Goal: Task Accomplishment & Management: Manage account settings

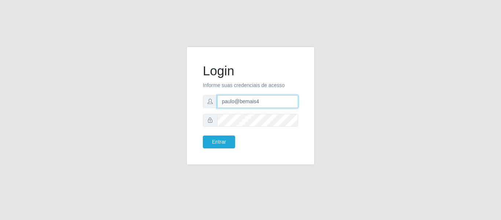
drag, startPoint x: 261, startPoint y: 102, endPoint x: 188, endPoint y: 103, distance: 72.2
click at [188, 103] on div "Login Informe suas credenciais de acesso paulo@bemais4 Entrar" at bounding box center [250, 106] width 128 height 118
type input "juliomarques@leta"
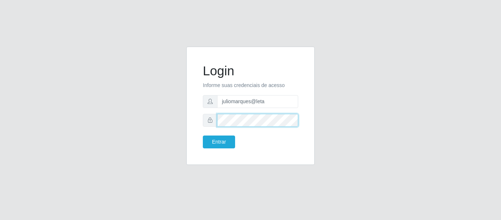
click at [201, 123] on div "Login Informe suas credenciais de acesso juliomarques@leta Entrar" at bounding box center [250, 106] width 110 height 100
click at [203, 135] on button "Entrar" at bounding box center [219, 141] width 32 height 13
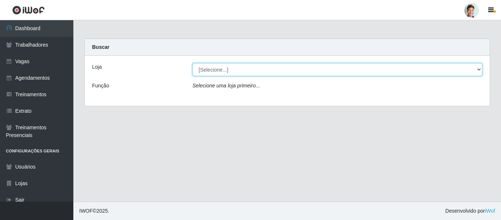
click at [441, 66] on select "[Selecione...] Leta - Arco-Mix Areias Leta - Arco-Mix Asa Branca Leta - Arco-Mi…" at bounding box center [337, 69] width 290 height 13
select select "490"
click at [192, 63] on select "[Selecione...] Leta - Arco-Mix Areias Leta - Arco-Mix Asa Branca Leta - Arco-Mi…" at bounding box center [337, 69] width 290 height 13
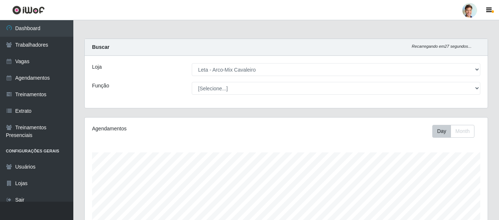
click at [468, 10] on div at bounding box center [469, 10] width 15 height 15
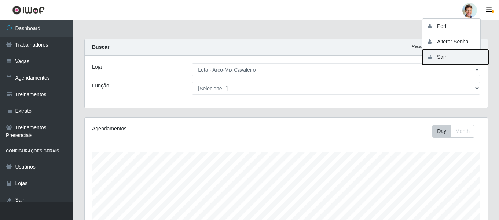
click at [451, 54] on button "Sair" at bounding box center [455, 56] width 66 height 15
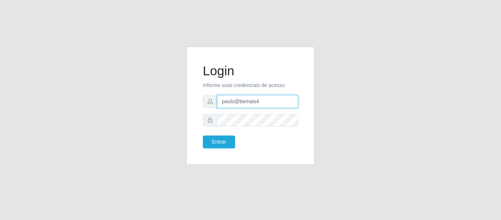
drag, startPoint x: 273, startPoint y: 106, endPoint x: 199, endPoint y: 104, distance: 74.4
click at [198, 106] on div "Login Informe suas credenciais de acesso paulo@bemais4 Entrar" at bounding box center [250, 106] width 110 height 100
type input "juliomarques@extrabom"
click at [203, 135] on button "Entrar" at bounding box center [219, 141] width 32 height 13
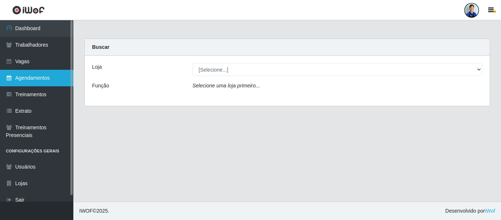
click at [46, 77] on link "Agendamentos" at bounding box center [36, 78] width 73 height 16
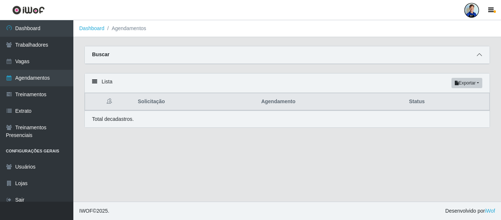
click at [477, 52] on span at bounding box center [479, 55] width 9 height 8
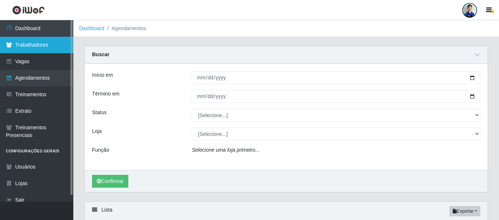
click at [41, 49] on link "Trabalhadores" at bounding box center [36, 45] width 73 height 16
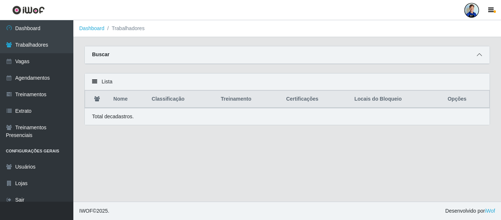
click at [479, 53] on icon at bounding box center [479, 54] width 5 height 5
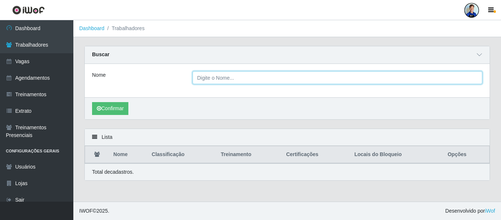
click at [254, 75] on input "Nome" at bounding box center [337, 77] width 290 height 13
type input "Tayna de [DEMOGRAPHIC_DATA]"
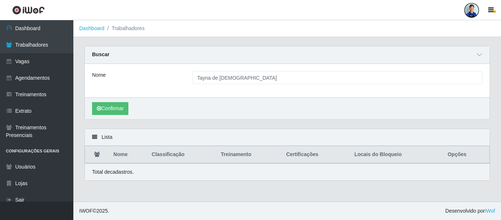
click at [107, 115] on div "Confirmar" at bounding box center [287, 108] width 405 height 22
click at [105, 106] on button "Confirmar" at bounding box center [110, 108] width 36 height 13
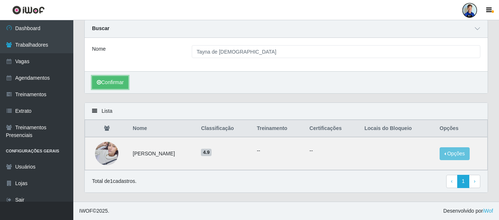
scroll to position [26, 0]
